Goal: Information Seeking & Learning: Learn about a topic

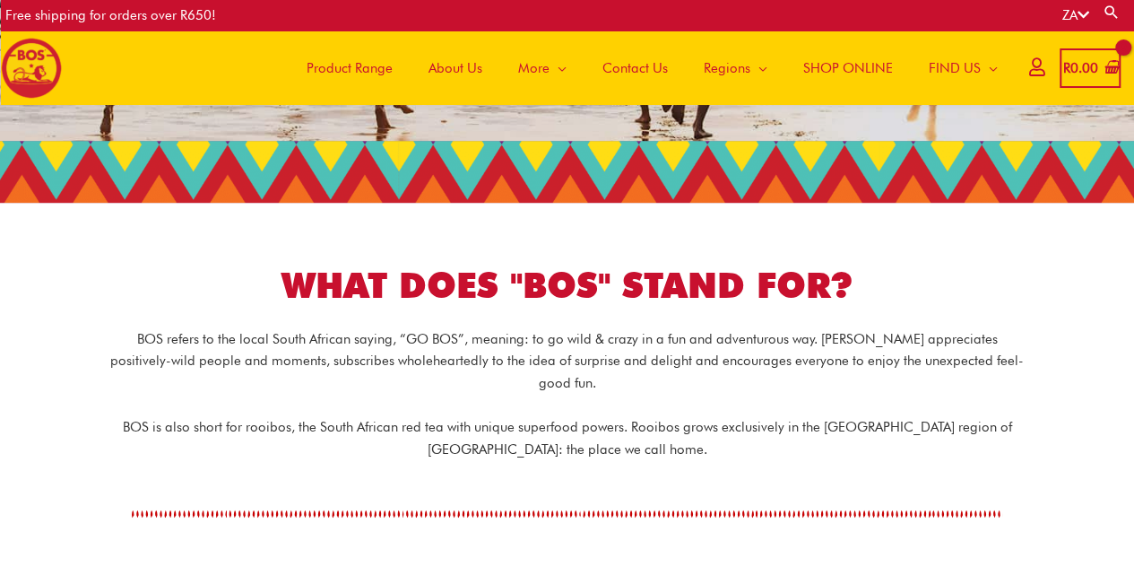
click at [364, 65] on span "Product Range" at bounding box center [350, 68] width 86 height 54
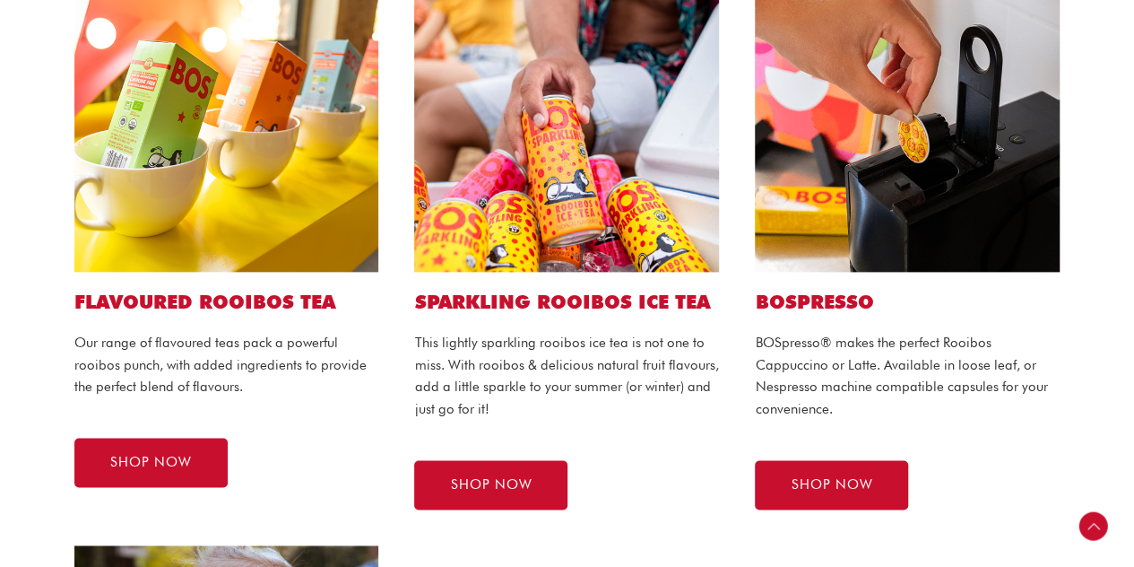
scroll to position [1023, 0]
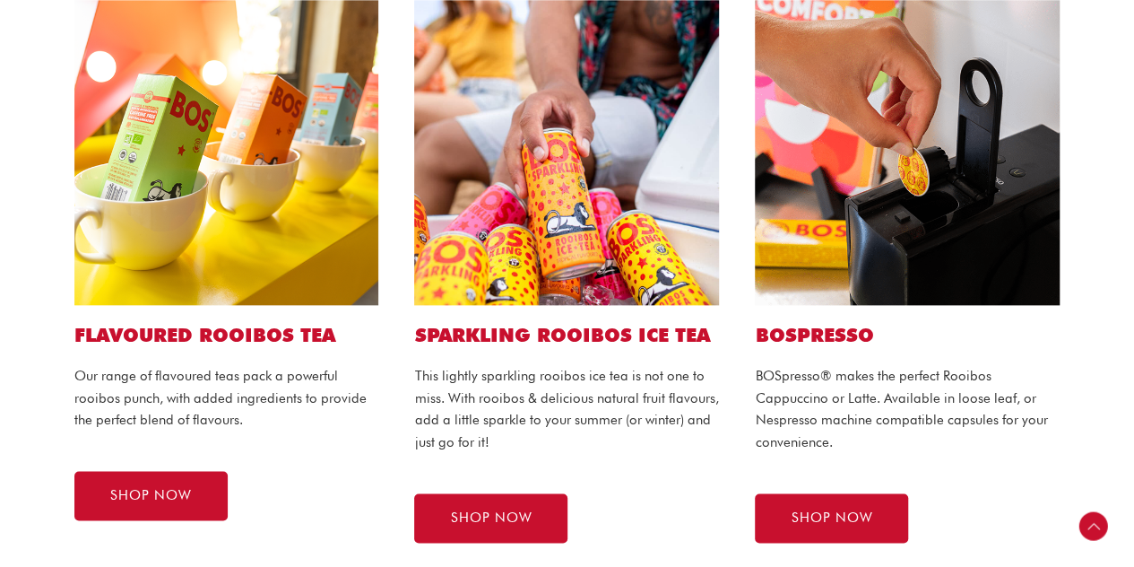
click at [1131, 311] on html "Skip to content Free shipping for orders over R650! ZA Search for: Search Main …" at bounding box center [567, 352] width 1134 height 2751
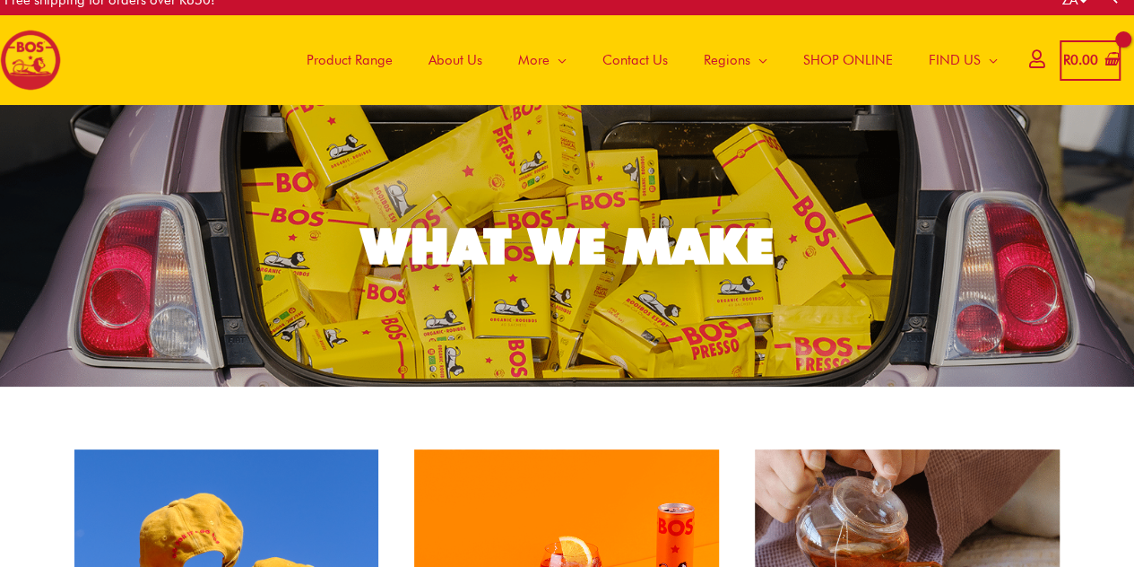
scroll to position [0, 0]
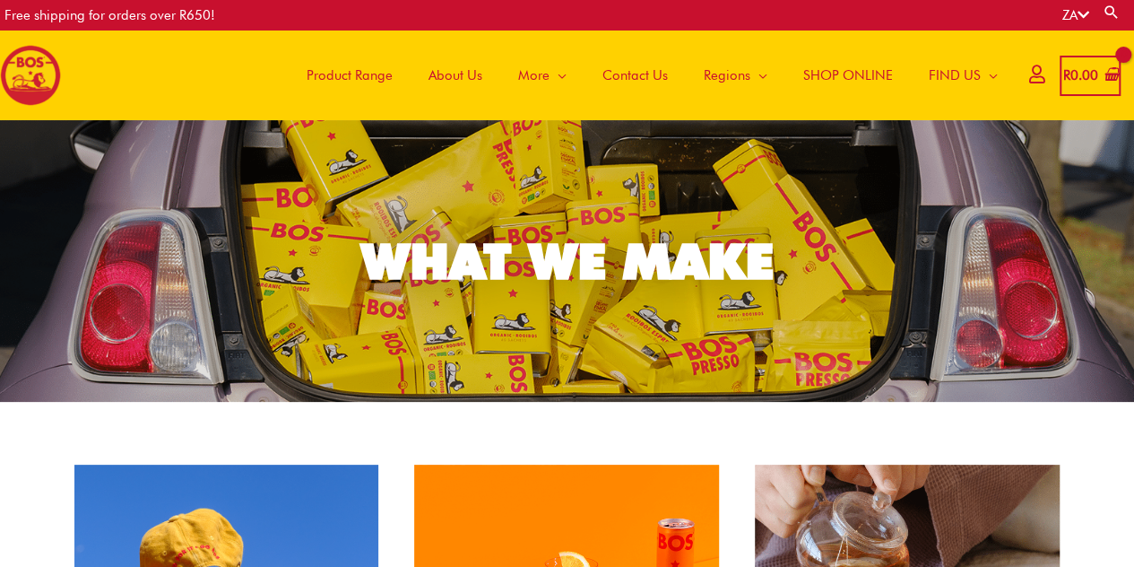
click at [468, 74] on span "About Us" at bounding box center [455, 75] width 54 height 54
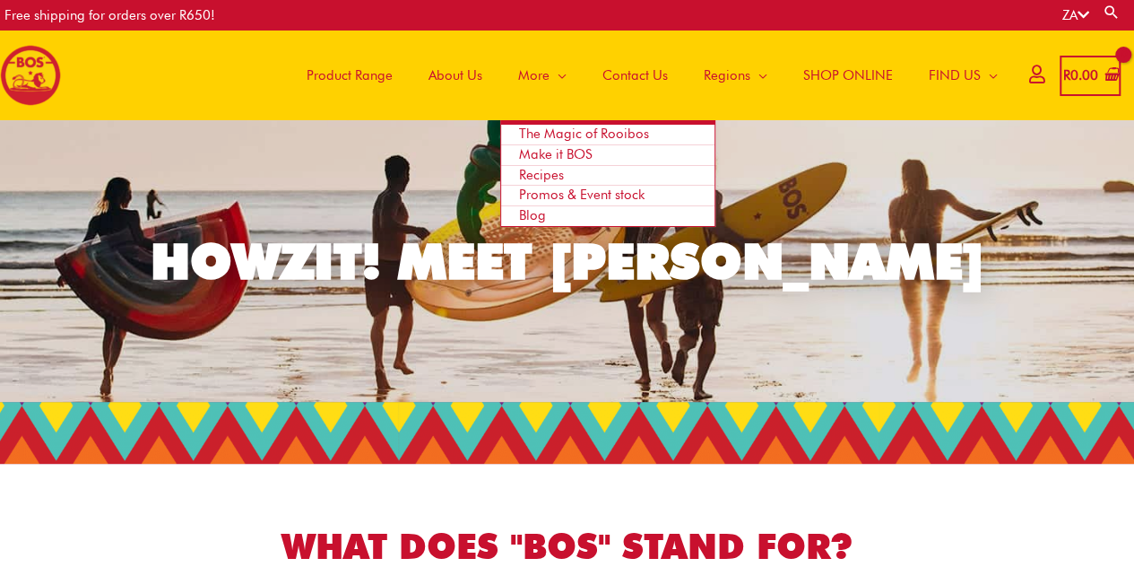
click at [544, 127] on span "The Magic of Rooibos" at bounding box center [584, 133] width 130 height 16
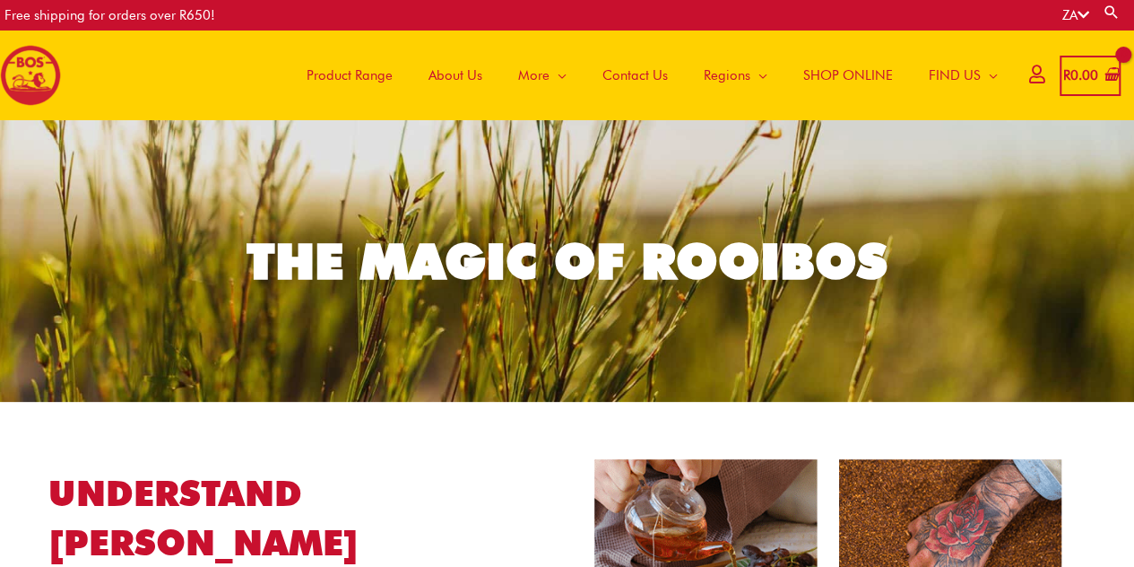
click at [357, 66] on span "Product Range" at bounding box center [350, 75] width 86 height 54
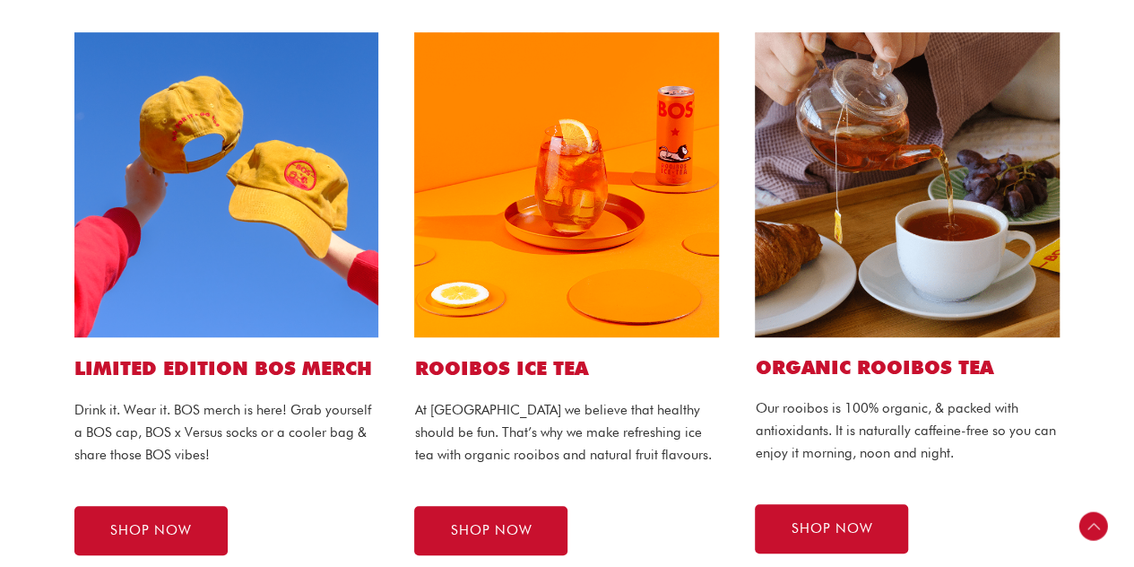
scroll to position [435, 0]
